Goal: Find specific fact: Find specific fact

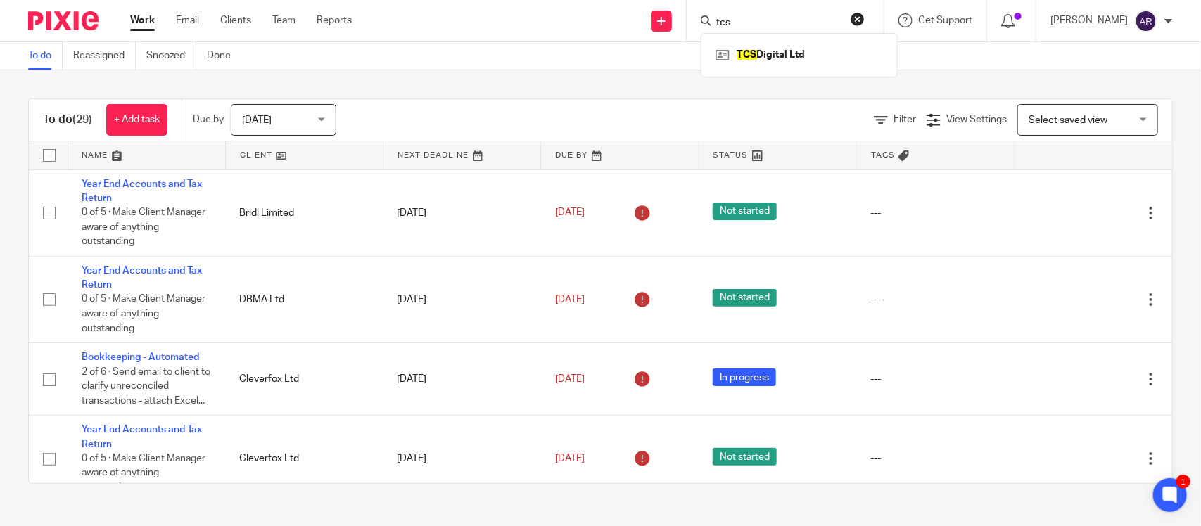
scroll to position [1485, 0]
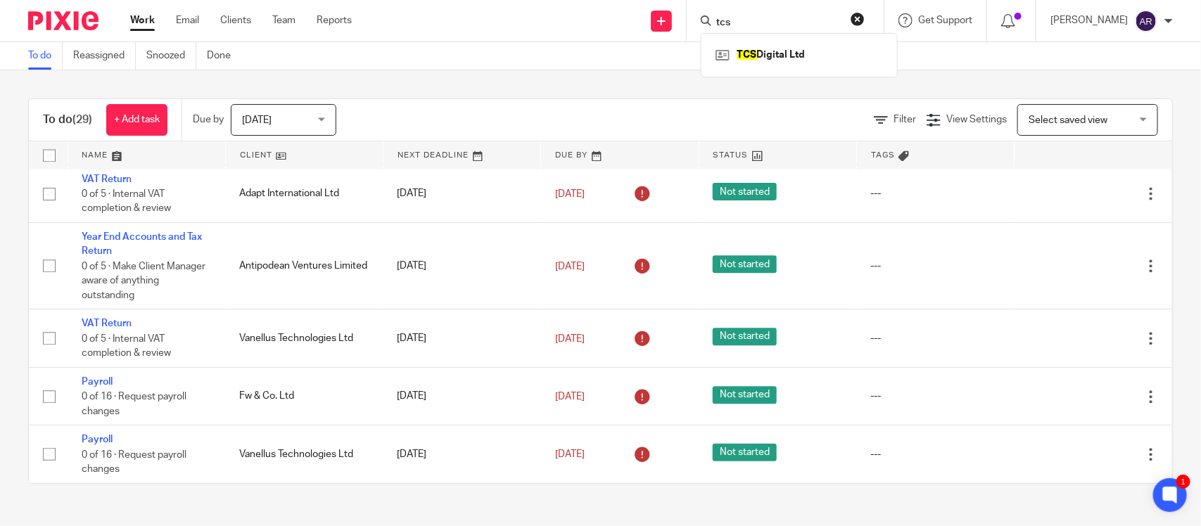
click at [437, 83] on div "To do (29) + Add task Due by Today Today Today Tomorrow This week Next week Thi…" at bounding box center [600, 291] width 1201 height 442
click at [732, 60] on link at bounding box center [790, 54] width 174 height 21
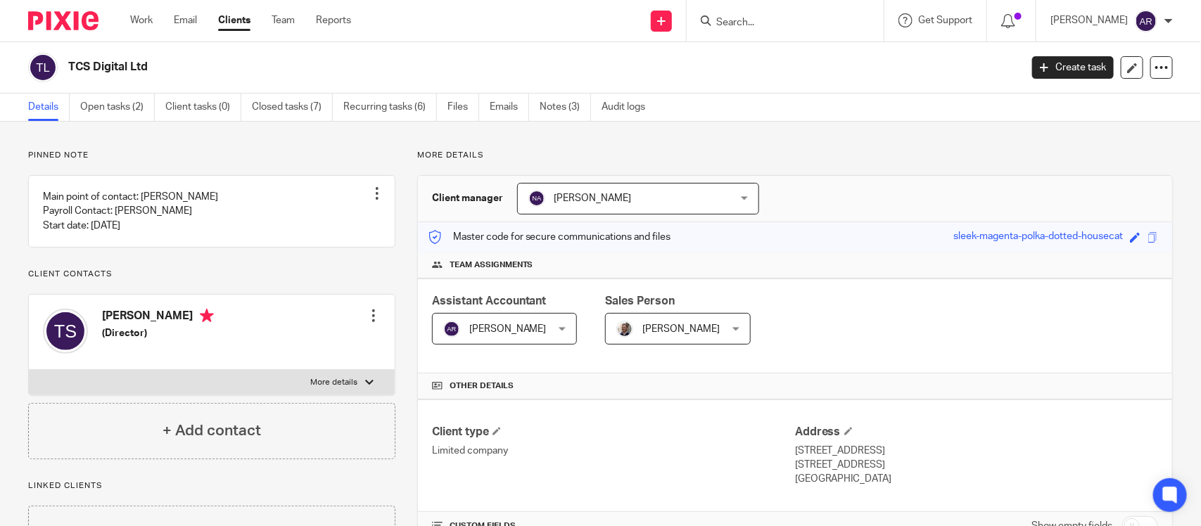
click at [188, 162] on div "Pinned note Main point of contact: [PERSON_NAME] Payroll Contact: [PERSON_NAME]…" at bounding box center [211, 304] width 367 height 309
click at [945, 156] on p "More details" at bounding box center [794, 155] width 755 height 11
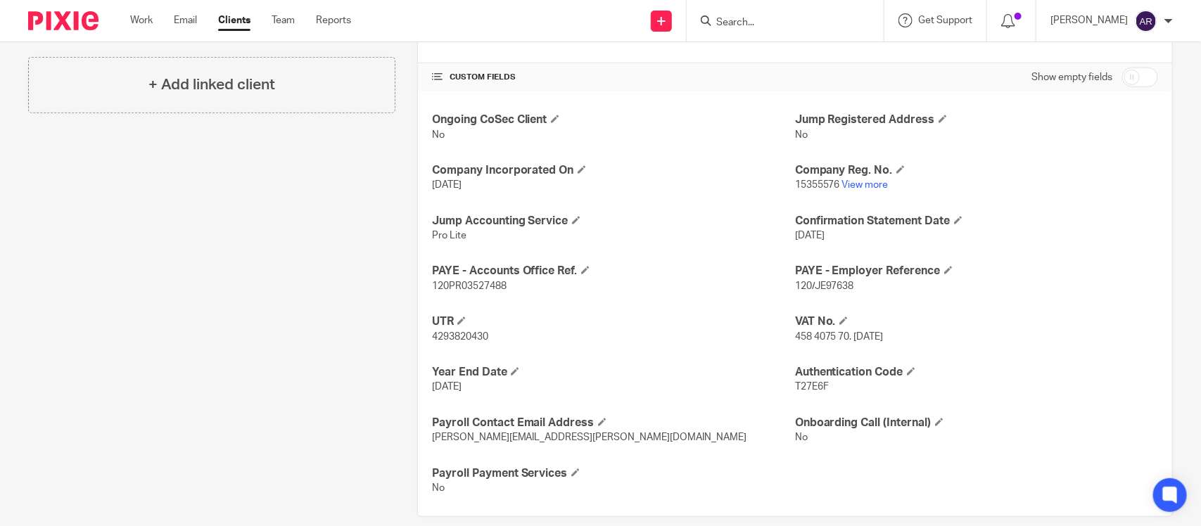
scroll to position [469, 0]
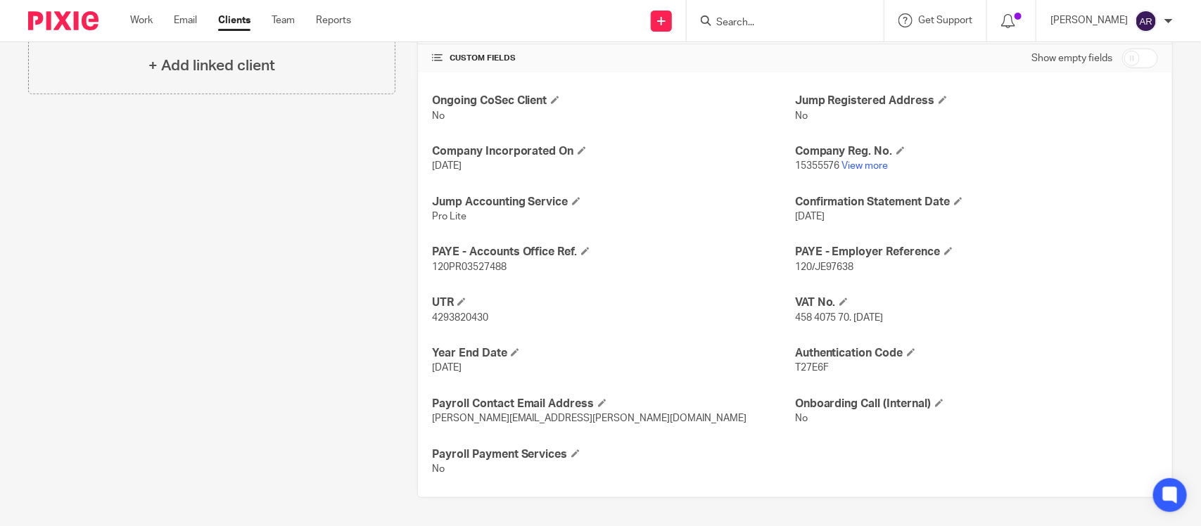
click at [464, 316] on span "4293820430" at bounding box center [460, 318] width 56 height 10
click at [465, 316] on span "4293820430" at bounding box center [460, 318] width 56 height 10
copy span "4293820430"
click at [552, 346] on h4 "Year End Date" at bounding box center [613, 353] width 363 height 15
click at [715, 320] on p "4293820430" at bounding box center [613, 318] width 363 height 14
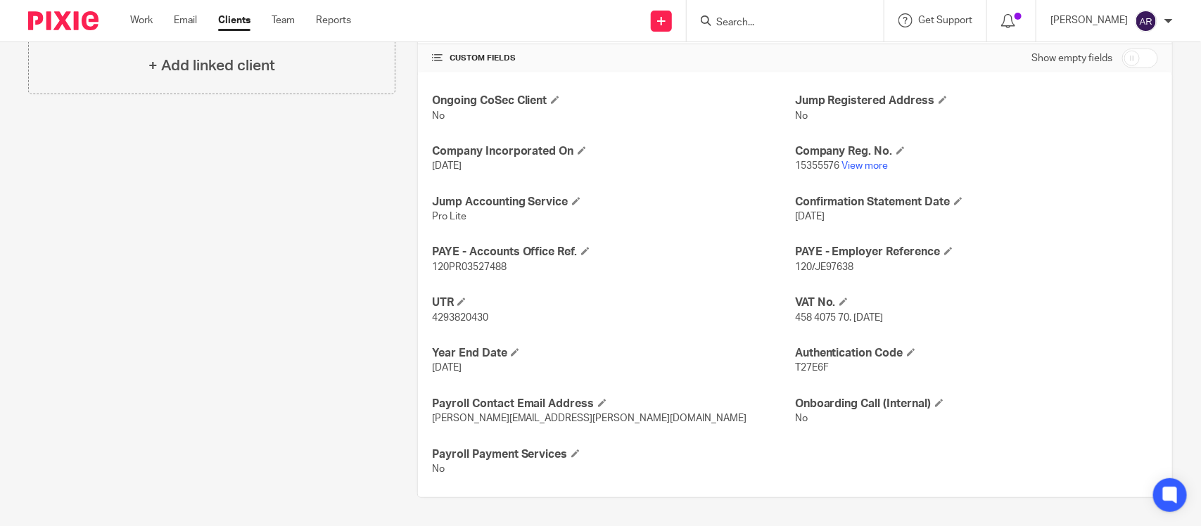
click at [812, 314] on span "458 4075 70. [DATE]" at bounding box center [839, 318] width 89 height 10
drag, startPoint x: 786, startPoint y: 316, endPoint x: 841, endPoint y: 314, distance: 55.6
click at [841, 314] on span "458 4075 70. [DATE]" at bounding box center [839, 318] width 89 height 10
copy span "458 4075 70"
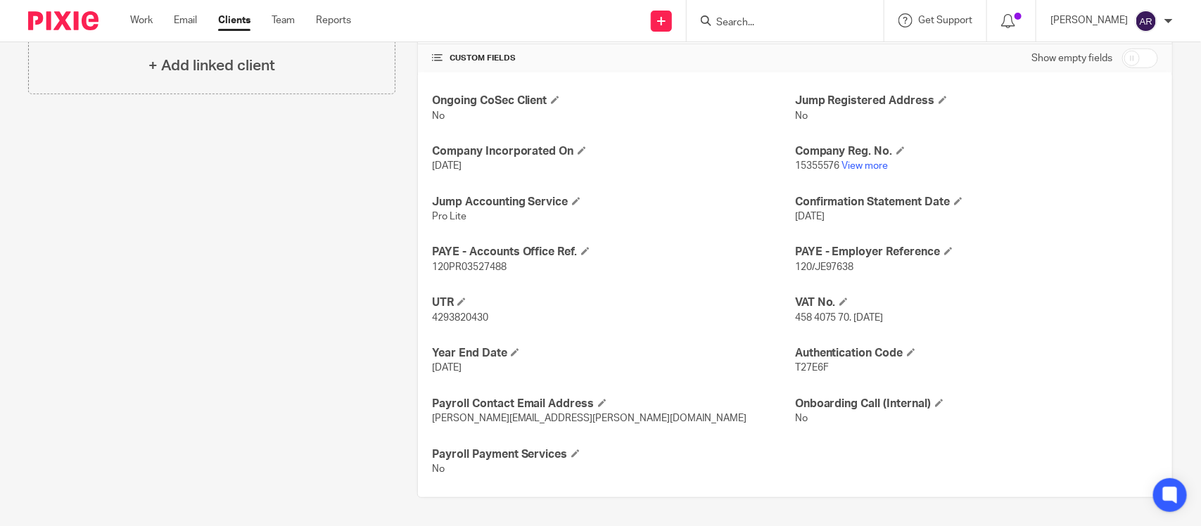
click at [701, 289] on div "Ongoing CoSec Client No Jump Registered Address No Company Incorporated On [DAT…" at bounding box center [795, 284] width 754 height 425
click at [436, 319] on span "4293820430" at bounding box center [460, 318] width 56 height 10
copy span "4293820430"
click at [804, 167] on span "15355576" at bounding box center [817, 166] width 45 height 10
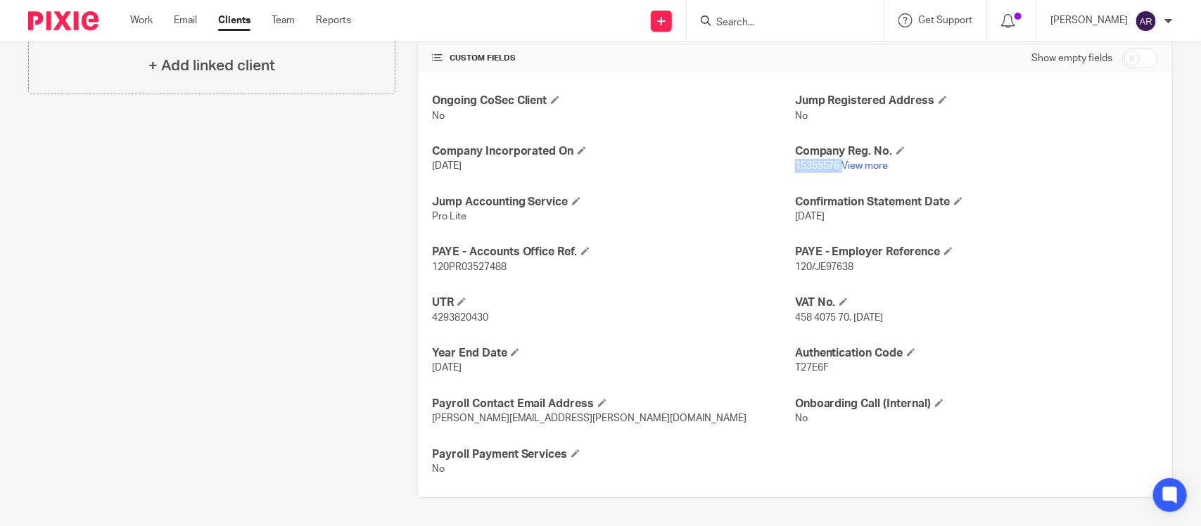
click at [804, 167] on span "15355576" at bounding box center [817, 166] width 45 height 10
copy p "15355576"
drag, startPoint x: 262, startPoint y: 339, endPoint x: 311, endPoint y: 12, distance: 330.7
click at [262, 333] on div "Pinned note Main point of contact: [PERSON_NAME] Payroll Contact: [PERSON_NAME]…" at bounding box center [200, 90] width 389 height 816
click at [813, 315] on span "458 4075 70. [DATE]" at bounding box center [839, 318] width 89 height 10
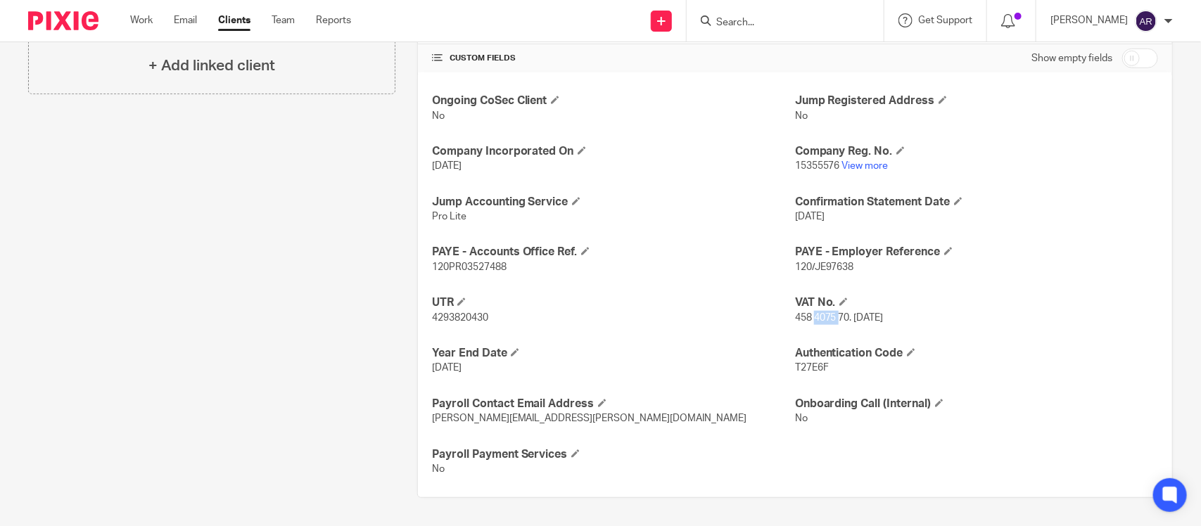
click at [814, 316] on span "458 4075 70. [DATE]" at bounding box center [839, 318] width 89 height 10
drag, startPoint x: 789, startPoint y: 316, endPoint x: 839, endPoint y: 316, distance: 49.9
click at [839, 316] on span "458 4075 70. [DATE]" at bounding box center [839, 318] width 89 height 10
drag, startPoint x: 795, startPoint y: 318, endPoint x: 840, endPoint y: 318, distance: 45.7
click at [840, 318] on span "458 4075 70. [DATE]" at bounding box center [839, 318] width 89 height 10
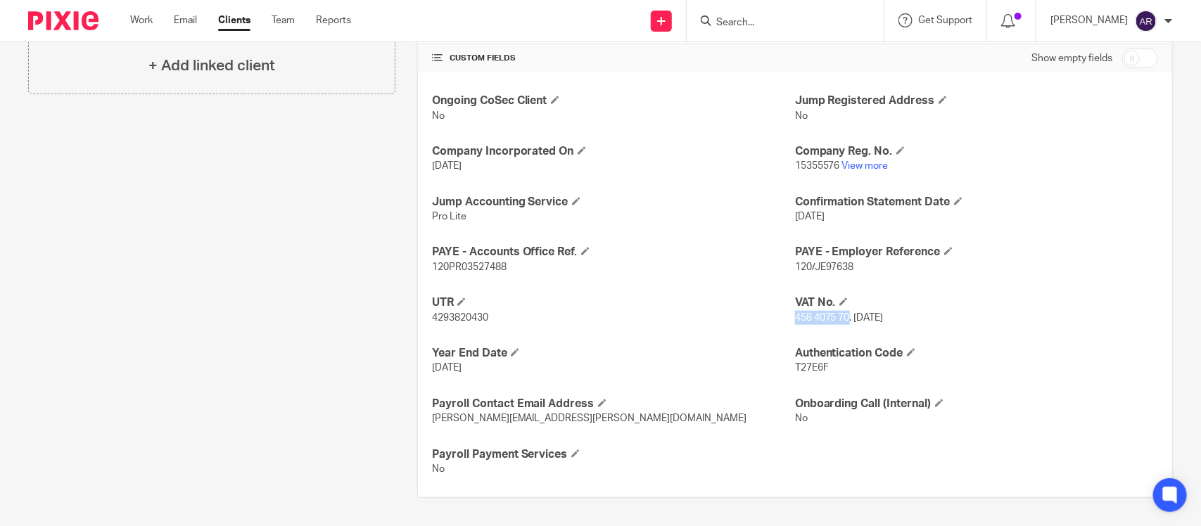
copy span "458 4075 70"
drag, startPoint x: 788, startPoint y: 268, endPoint x: 865, endPoint y: 267, distance: 77.4
click at [865, 267] on p "120/JE97638" at bounding box center [976, 267] width 363 height 14
copy span "120/JE97638"
drag, startPoint x: 430, startPoint y: 268, endPoint x: 527, endPoint y: 262, distance: 97.2
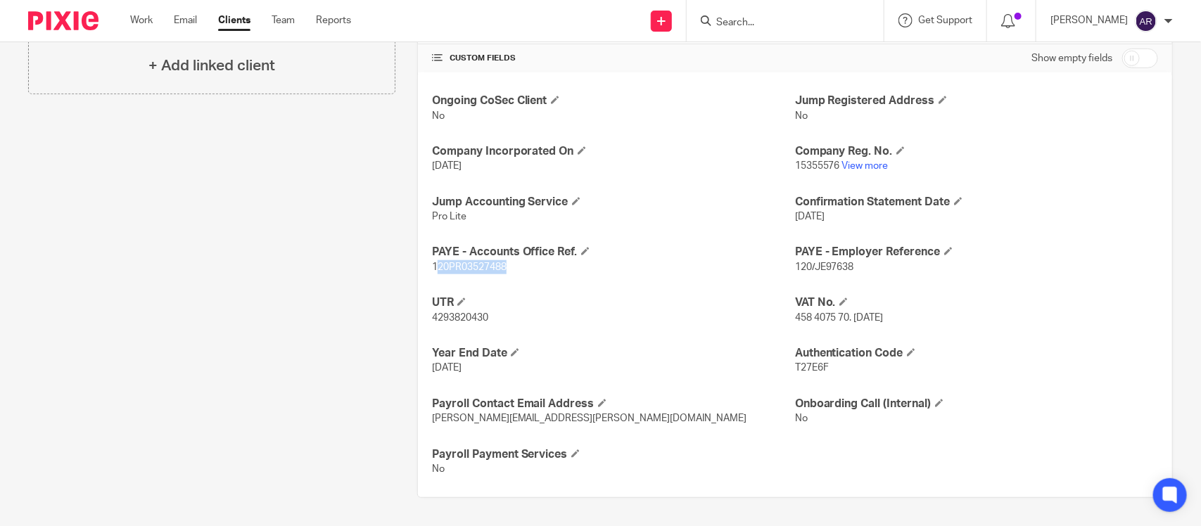
click at [527, 262] on p "120PR03527488" at bounding box center [613, 267] width 363 height 14
drag, startPoint x: 429, startPoint y: 271, endPoint x: 504, endPoint y: 269, distance: 75.3
click at [504, 269] on p "120PR03527488" at bounding box center [613, 267] width 363 height 14
copy span "120PR03527488"
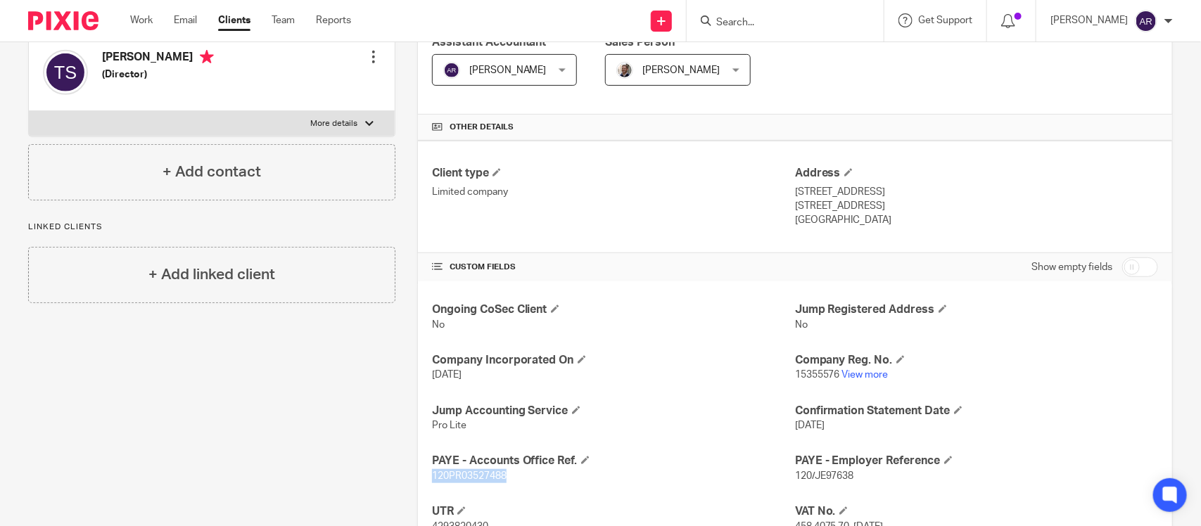
scroll to position [0, 0]
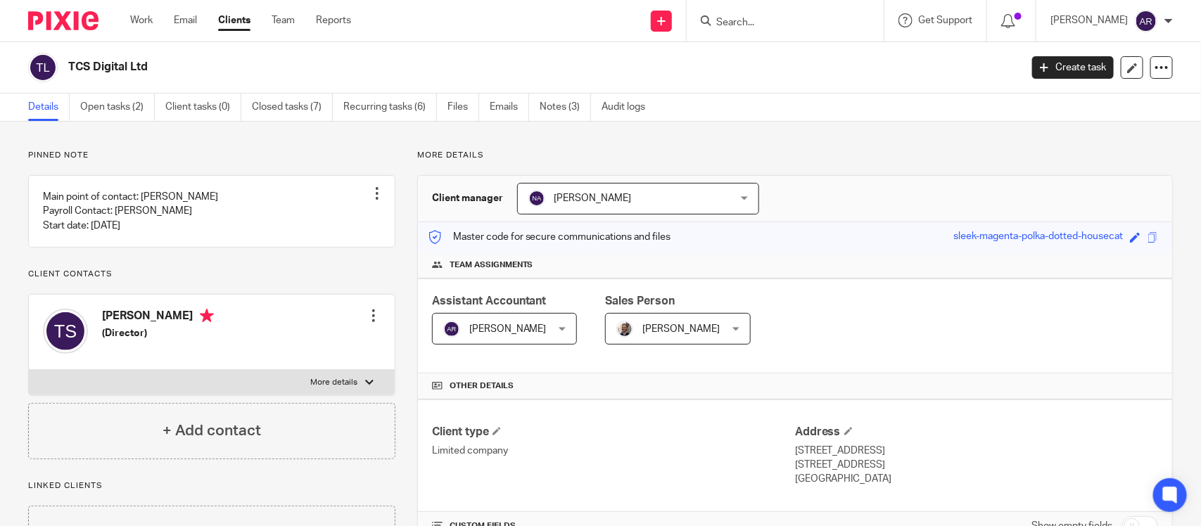
click at [370, 323] on div at bounding box center [373, 316] width 14 height 14
click at [313, 280] on p "Client contacts" at bounding box center [211, 274] width 367 height 11
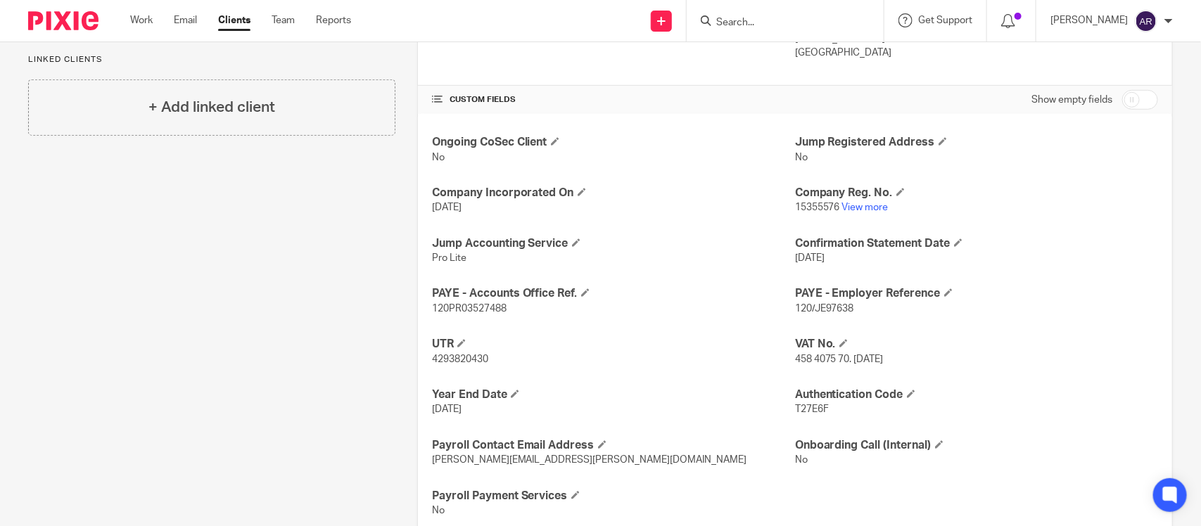
scroll to position [469, 0]
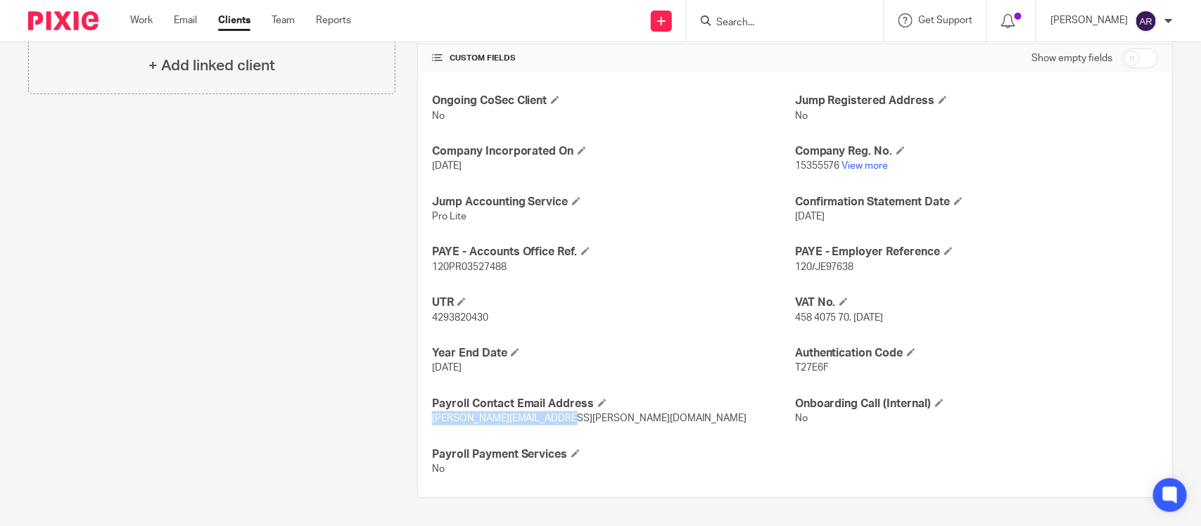
drag, startPoint x: 429, startPoint y: 420, endPoint x: 563, endPoint y: 419, distance: 133.6
click at [563, 419] on p "[PERSON_NAME][EMAIL_ADDRESS][PERSON_NAME][DOMAIN_NAME]" at bounding box center [613, 418] width 363 height 14
copy span "[PERSON_NAME][EMAIL_ADDRESS][PERSON_NAME][DOMAIN_NAME]"
click at [795, 368] on span "T27E6F" at bounding box center [812, 368] width 34 height 10
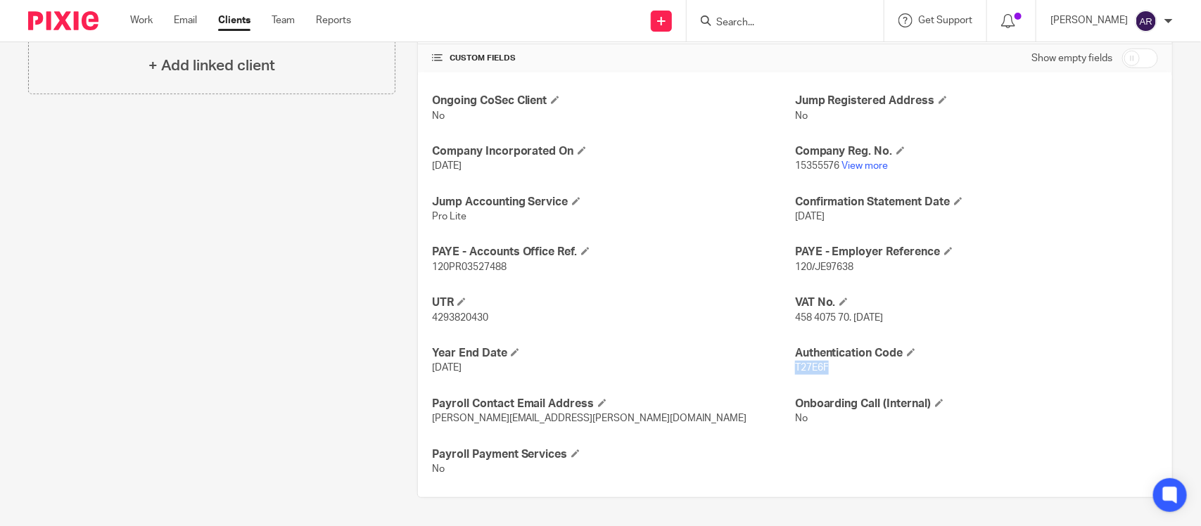
copy span "T27E6F"
